Goal: Transaction & Acquisition: Purchase product/service

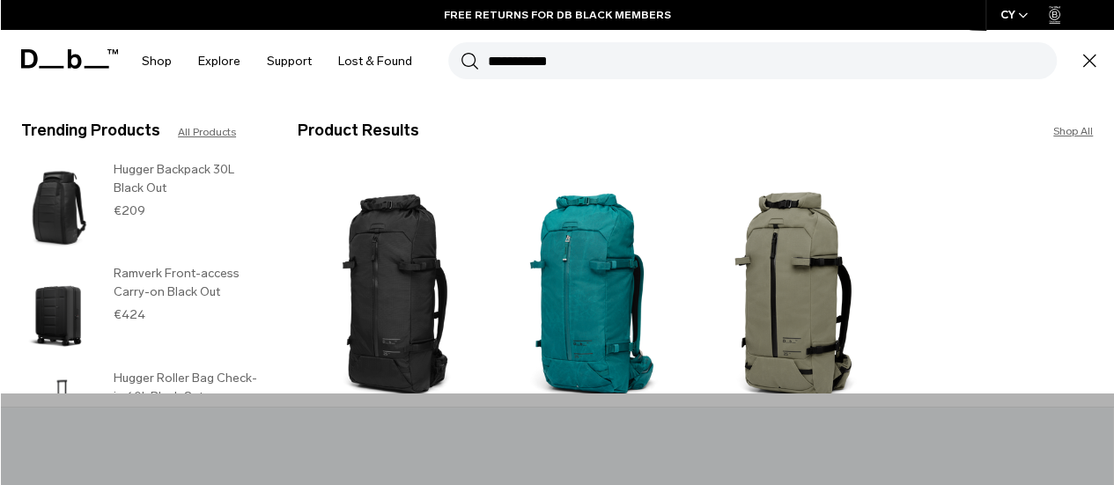
type input "**********"
click at [424, 283] on img at bounding box center [394, 299] width 192 height 259
